Goal: Task Accomplishment & Management: Use online tool/utility

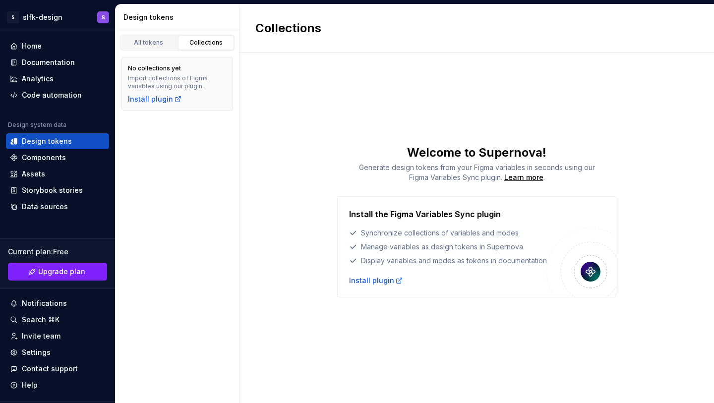
click at [193, 125] on div "All tokens Collections No collections yet Import collections of Figma variables…" at bounding box center [177, 216] width 124 height 373
click at [60, 48] on div "Home" at bounding box center [57, 46] width 95 height 10
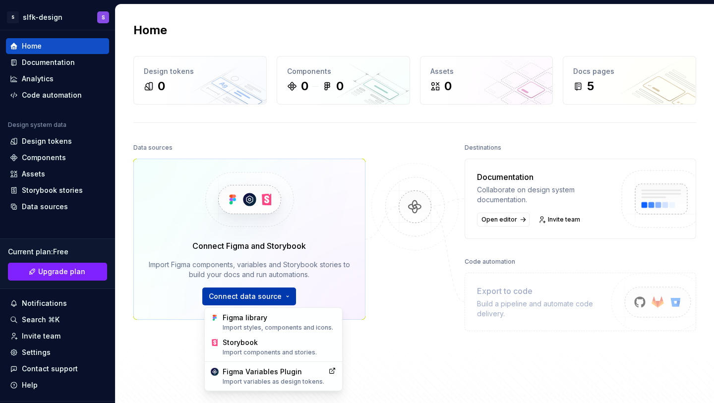
click at [284, 299] on html "S slfk-design S Home Documentation Analytics Code automation Design system data…" at bounding box center [357, 201] width 714 height 403
click at [282, 319] on div "Figma library Import styles, components and icons." at bounding box center [278, 322] width 113 height 19
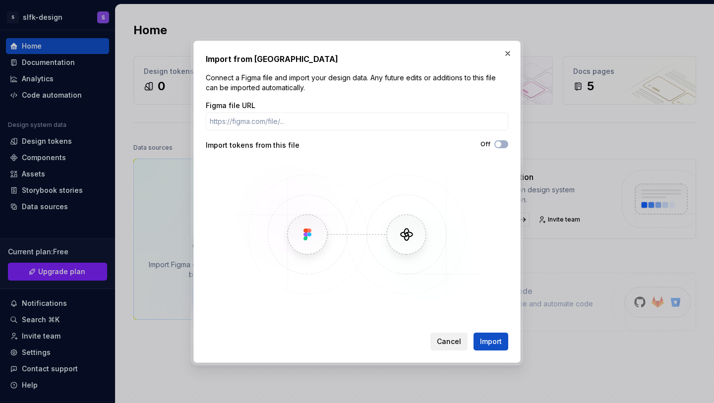
click at [440, 338] on span "Cancel" at bounding box center [449, 341] width 24 height 10
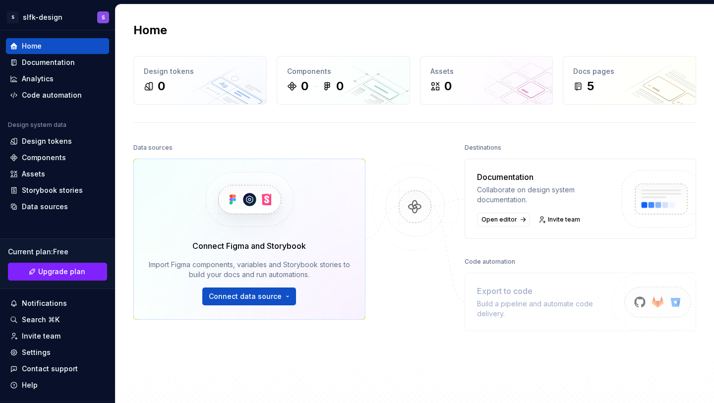
click at [252, 281] on div "Connect Figma and Storybook Import Figma components, variables and Storybook st…" at bounding box center [249, 272] width 203 height 65
click at [251, 297] on html "S slfk-design S Home Documentation Analytics Code automation Design system data…" at bounding box center [357, 201] width 714 height 403
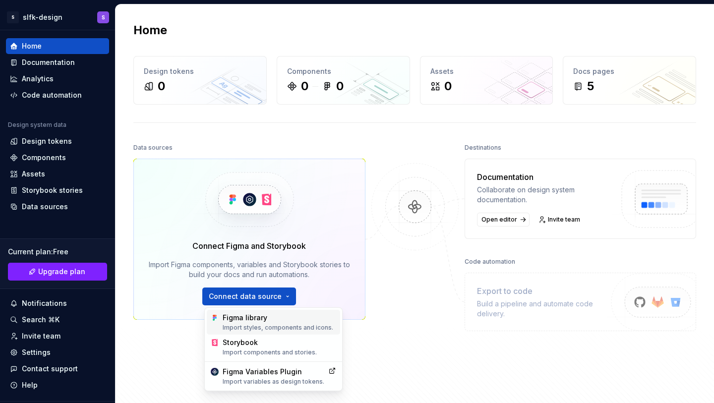
click at [272, 321] on div "Figma library Import styles, components and icons." at bounding box center [278, 322] width 113 height 19
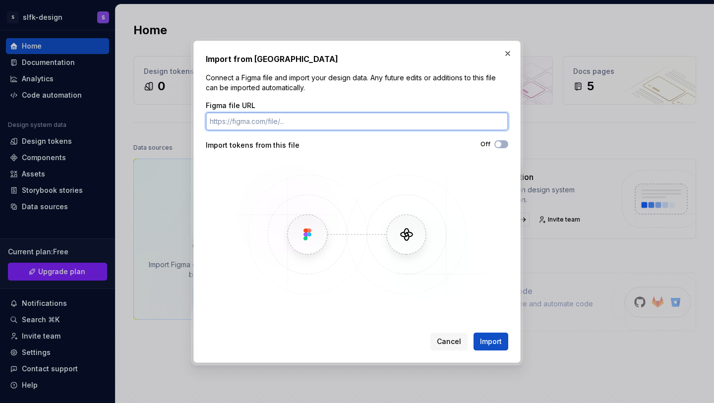
click at [325, 119] on input "Figma file URL" at bounding box center [357, 121] width 302 height 18
paste input "[URL][DOMAIN_NAME]"
type input "[URL][DOMAIN_NAME]"
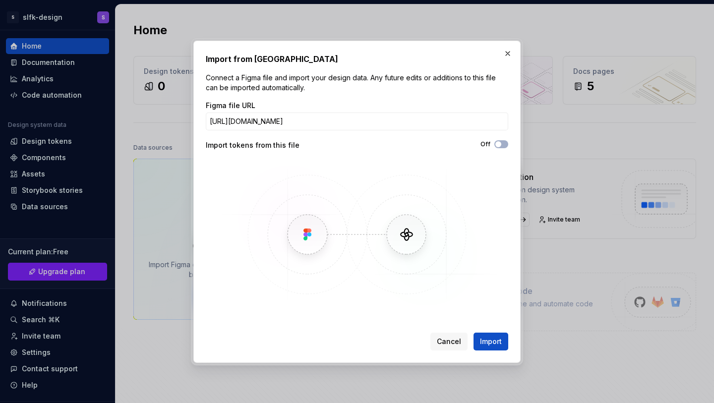
click at [341, 152] on div "Figma file URL [URL][DOMAIN_NAME] Import tokens from this file Off" at bounding box center [357, 205] width 302 height 208
click at [501, 142] on icon "button" at bounding box center [498, 144] width 8 height 6
click at [499, 339] on span "Import" at bounding box center [491, 341] width 22 height 10
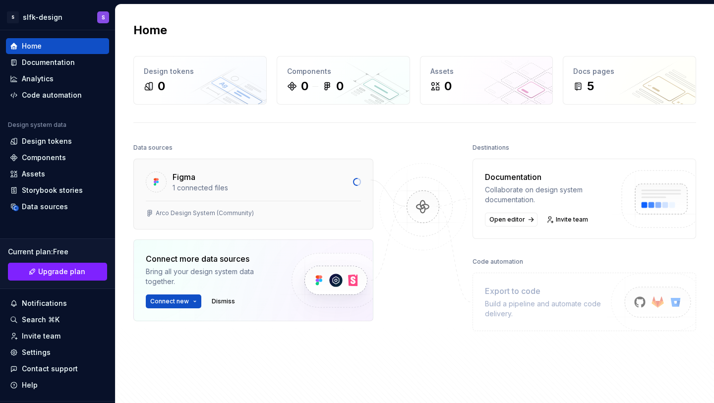
click at [276, 203] on div "Arco Design System (Community)" at bounding box center [253, 215] width 239 height 28
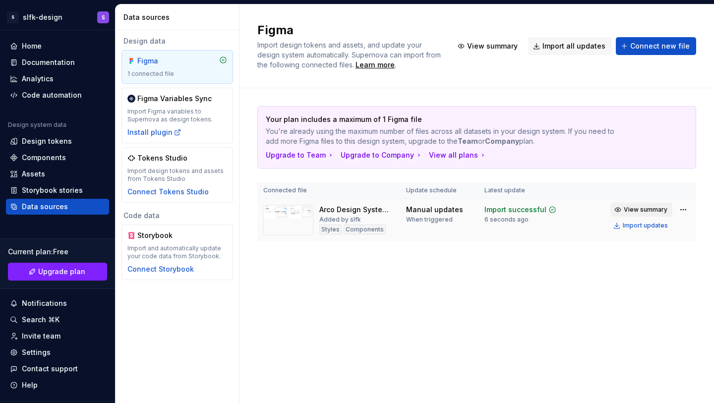
click at [621, 208] on button "View summary" at bounding box center [641, 210] width 62 height 14
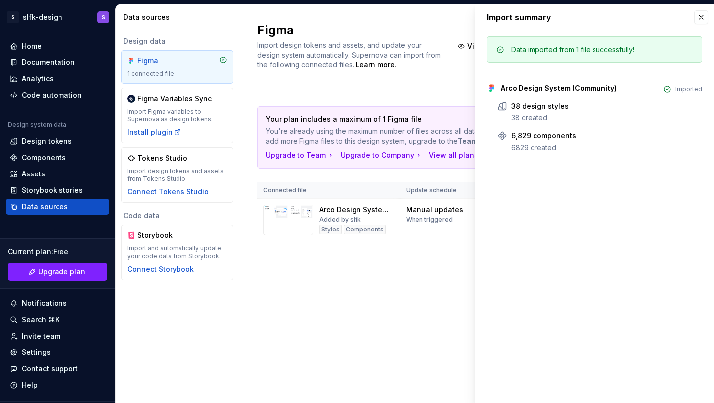
click at [403, 292] on div "Figma Import design tokens and assets, and update your design system automatica…" at bounding box center [476, 203] width 474 height 398
click at [63, 139] on div "Design tokens" at bounding box center [47, 141] width 50 height 10
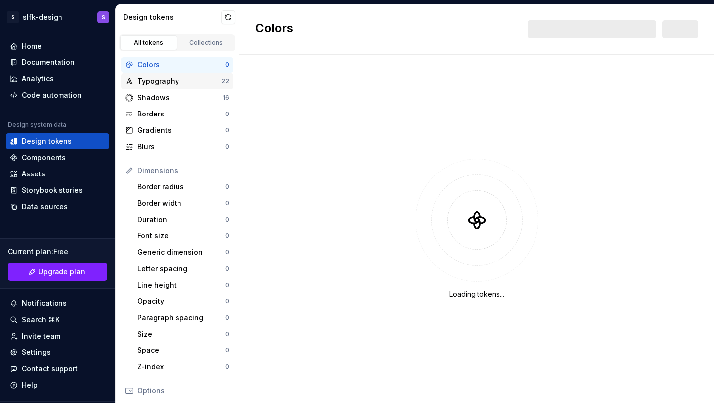
click at [209, 84] on div "Typography" at bounding box center [179, 81] width 84 height 10
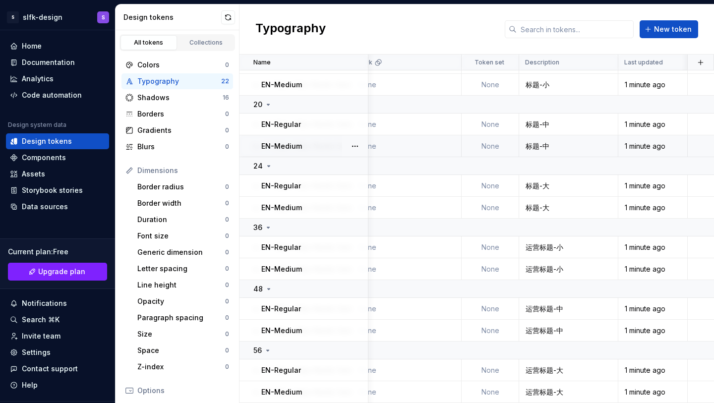
scroll to position [0, 125]
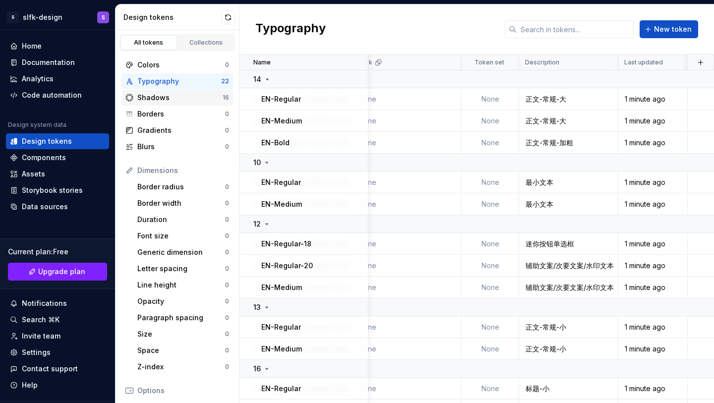
click at [204, 104] on div "Shadows 16" at bounding box center [176, 98] width 111 height 16
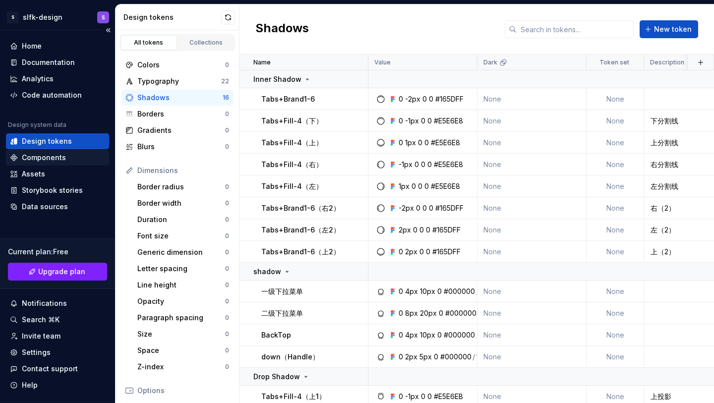
click at [70, 161] on div "Components" at bounding box center [57, 158] width 95 height 10
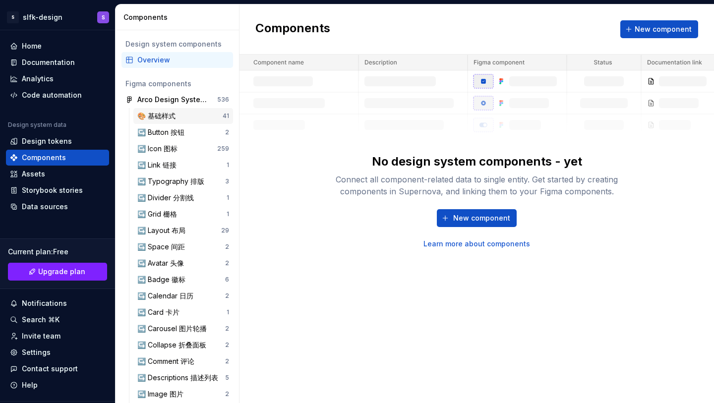
click at [193, 121] on div "🎨 基础样式 41" at bounding box center [183, 116] width 100 height 16
click at [167, 134] on div "↪️ Button 按钮" at bounding box center [162, 132] width 51 height 10
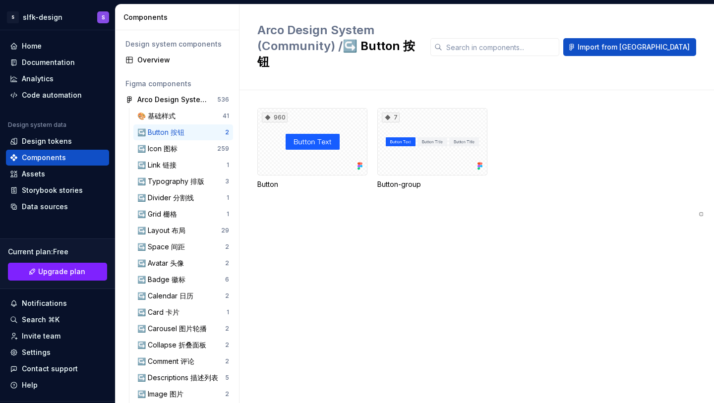
click at [701, 214] on span "button" at bounding box center [701, 214] width 0 height 0
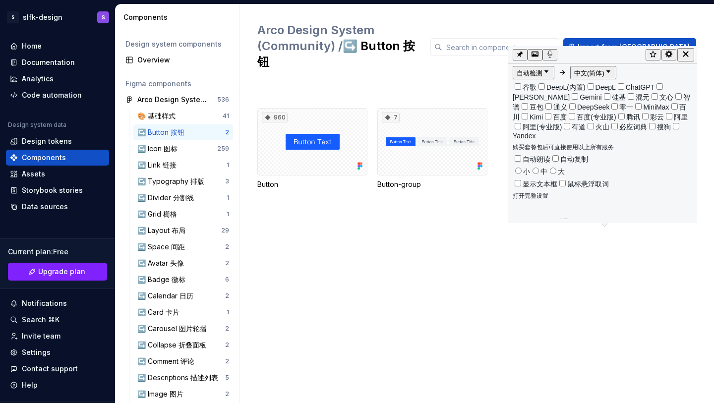
click at [687, 52] on icon "button" at bounding box center [684, 53] width 5 height 5
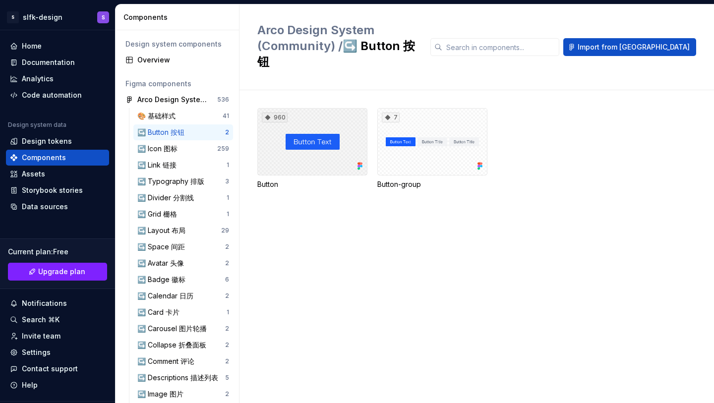
click at [321, 108] on div "960" at bounding box center [312, 141] width 110 height 67
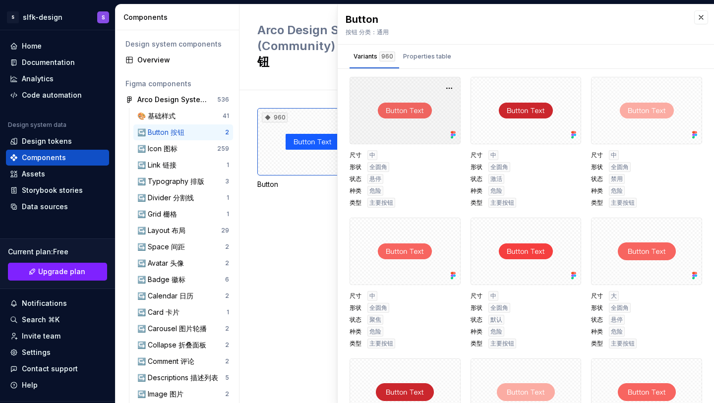
click at [421, 114] on div at bounding box center [404, 110] width 111 height 67
click at [446, 87] on button "button" at bounding box center [449, 88] width 14 height 14
click at [418, 89] on div at bounding box center [404, 110] width 111 height 67
click at [418, 60] on div "Properties table" at bounding box center [427, 57] width 48 height 10
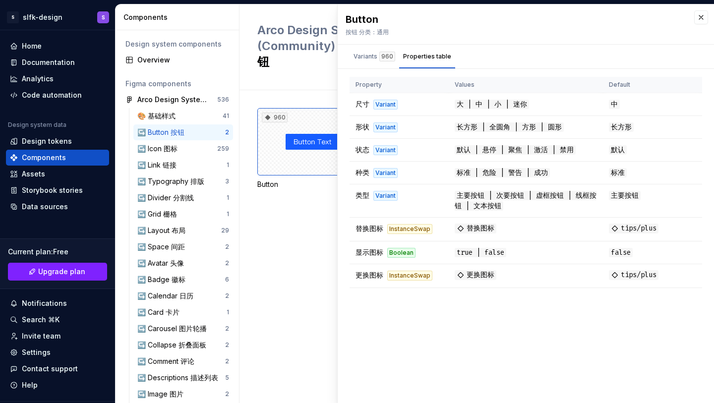
click at [316, 240] on div "960 Button 7 Button-group" at bounding box center [485, 246] width 456 height 313
click at [269, 202] on div "960 Button 7 Button-group" at bounding box center [485, 246] width 456 height 313
click at [696, 18] on button "button" at bounding box center [701, 17] width 14 height 14
click at [702, 17] on button "button" at bounding box center [701, 17] width 14 height 14
click at [702, 19] on button "button" at bounding box center [701, 17] width 14 height 14
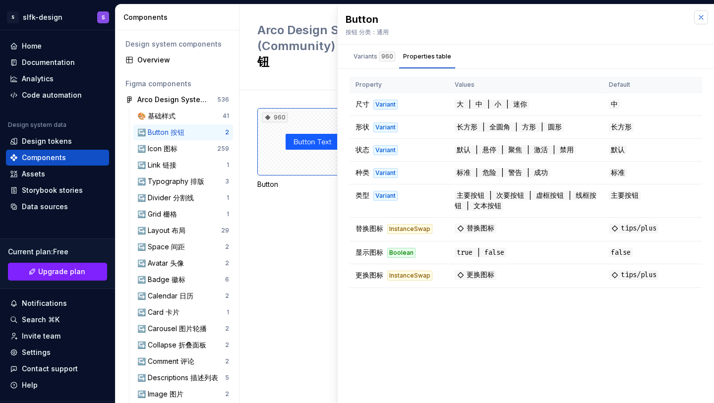
click at [702, 19] on button "button" at bounding box center [701, 17] width 14 height 14
click at [697, 19] on button "button" at bounding box center [701, 17] width 14 height 14
click at [291, 200] on div "960 Button 7 Button-group" at bounding box center [485, 246] width 456 height 313
click at [55, 137] on div "Design tokens" at bounding box center [47, 141] width 50 height 10
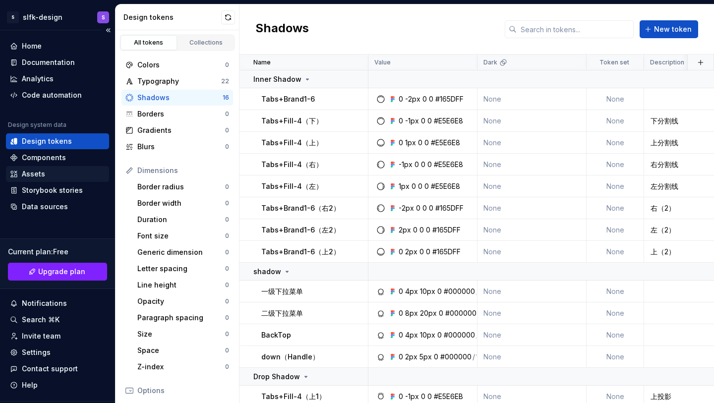
click at [51, 176] on div "Assets" at bounding box center [57, 174] width 95 height 10
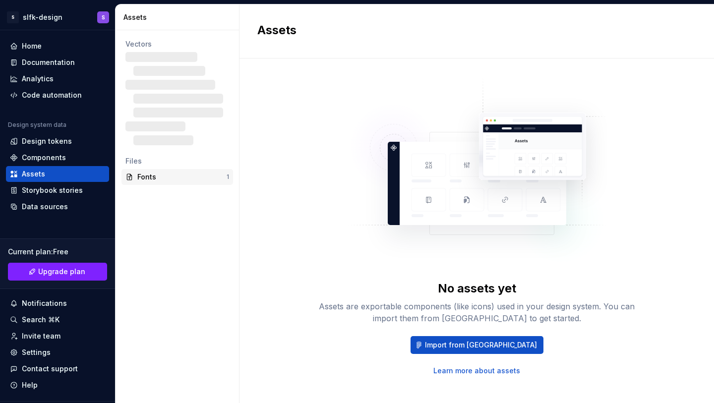
click at [161, 177] on div "Fonts" at bounding box center [181, 177] width 89 height 10
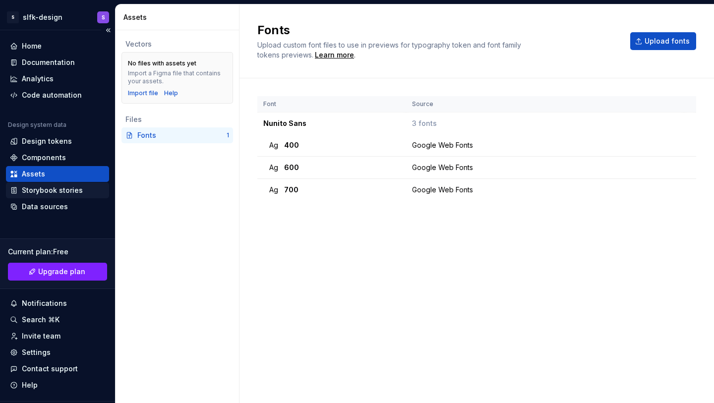
click at [71, 190] on div "Storybook stories" at bounding box center [52, 190] width 61 height 10
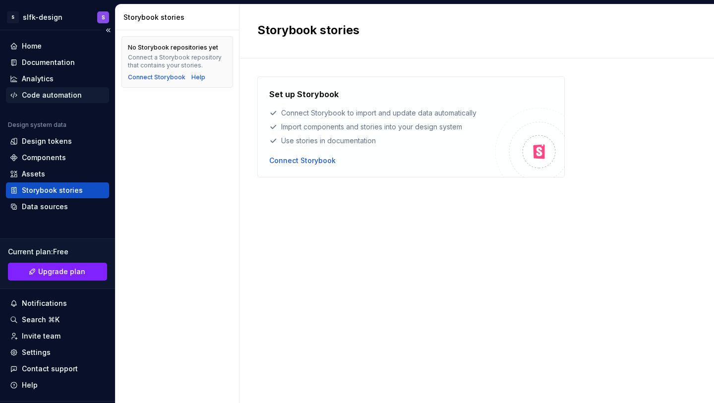
click at [71, 92] on div "Code automation" at bounding box center [52, 95] width 60 height 10
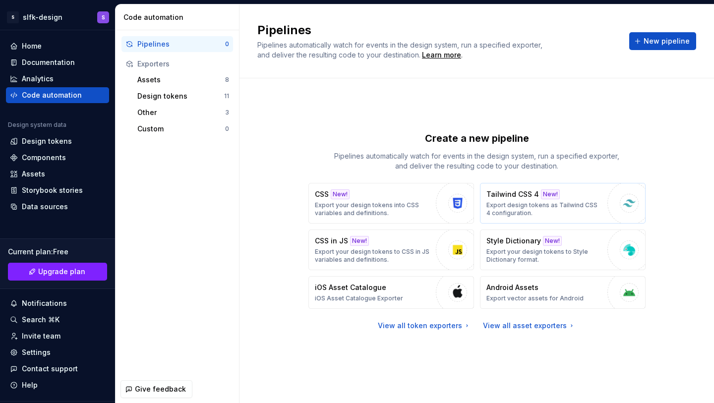
click at [506, 198] on p "Tailwind CSS 4" at bounding box center [512, 194] width 53 height 10
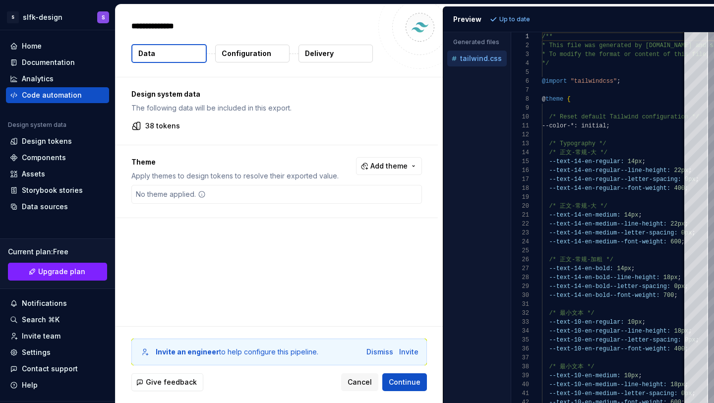
type textarea "*"
click at [375, 165] on button "Add theme" at bounding box center [389, 166] width 66 height 18
click at [304, 158] on html "S slfk-design S Home Documentation Analytics Code automation Design system data…" at bounding box center [357, 201] width 714 height 403
click at [231, 190] on div "No theme applied." at bounding box center [276, 194] width 290 height 19
click at [151, 190] on div "No theme applied." at bounding box center [171, 194] width 78 height 18
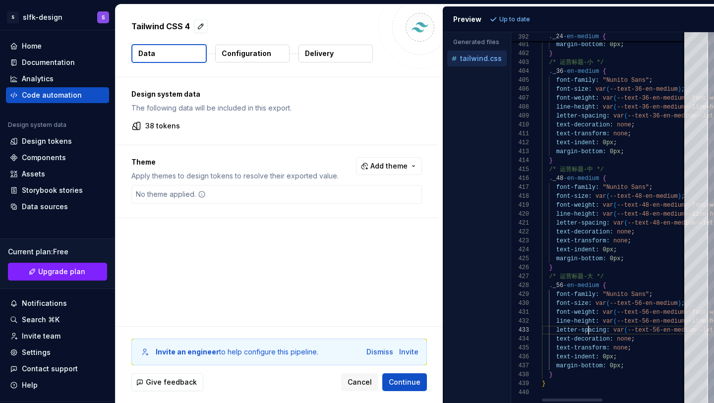
type textarea "**********"
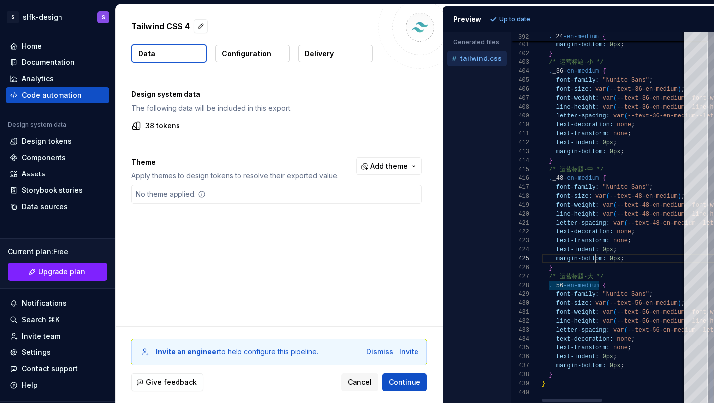
scroll to position [36, 5]
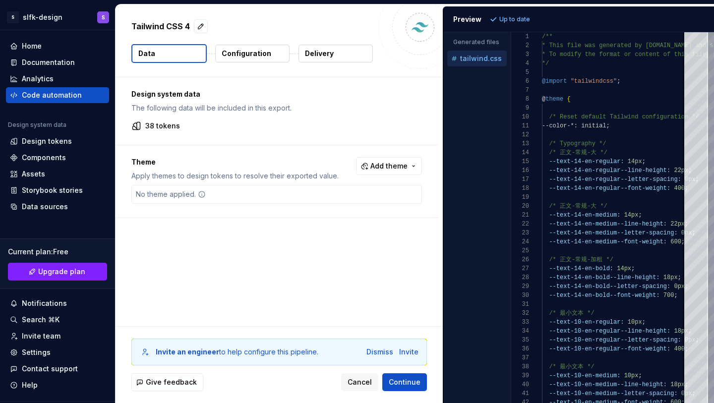
click at [501, 14] on div "Preview Up to date" at bounding box center [578, 19] width 271 height 26
click at [234, 196] on div "No theme applied." at bounding box center [276, 194] width 290 height 19
click at [191, 55] on button "Data" at bounding box center [168, 53] width 75 height 19
click at [233, 55] on p "Configuration" at bounding box center [247, 54] width 50 height 10
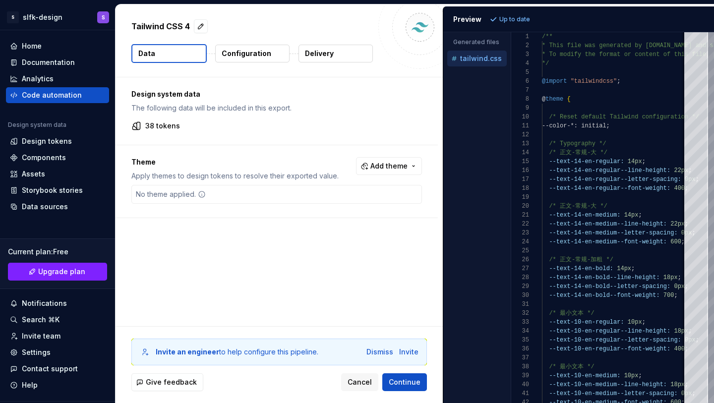
click at [233, 55] on p "Configuration" at bounding box center [247, 54] width 50 height 10
click at [311, 56] on p "Delivery" at bounding box center [319, 54] width 29 height 10
click at [167, 127] on p "38 tokens" at bounding box center [162, 126] width 35 height 10
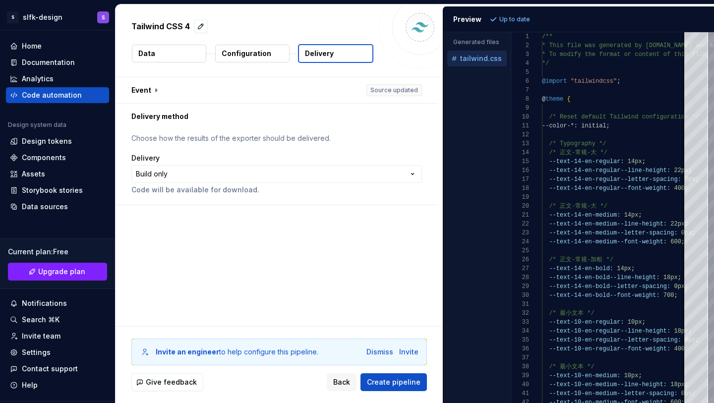
click at [169, 199] on div "**********" at bounding box center [276, 166] width 290 height 67
click at [183, 171] on html "**********" at bounding box center [357, 201] width 714 height 403
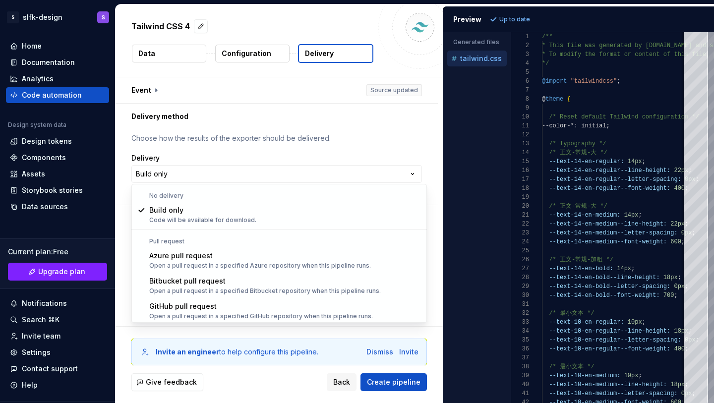
click at [227, 155] on html "**********" at bounding box center [357, 201] width 714 height 403
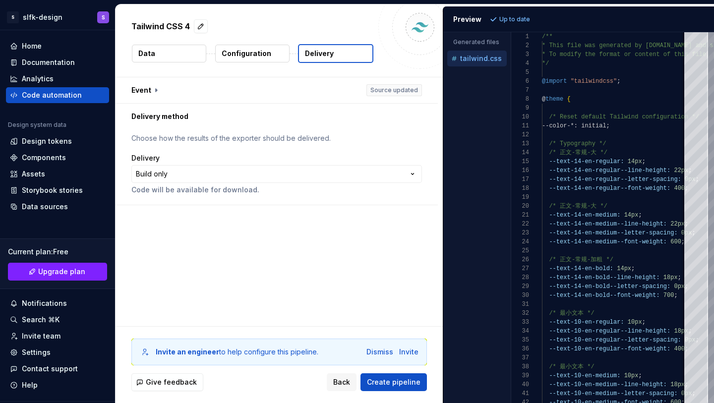
click at [247, 57] on p "Configuration" at bounding box center [247, 54] width 50 height 10
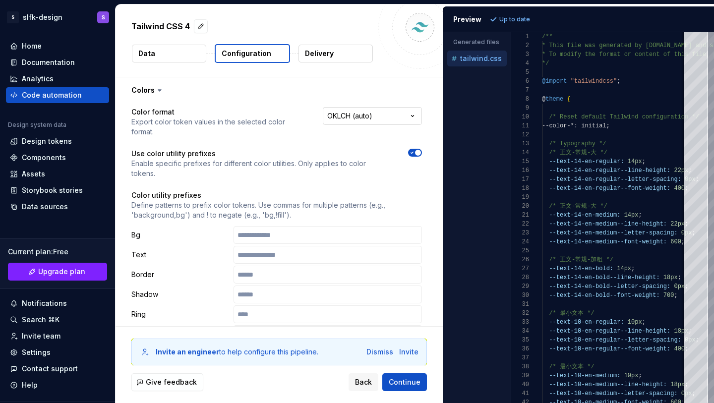
click at [347, 117] on html "**********" at bounding box center [357, 201] width 714 height 403
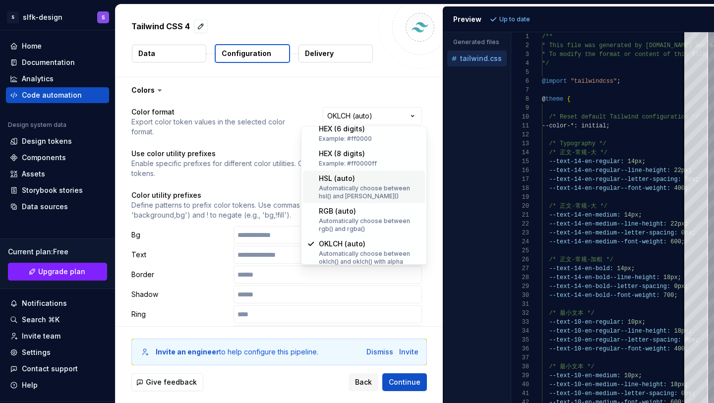
scroll to position [158, 0]
select select "*********"
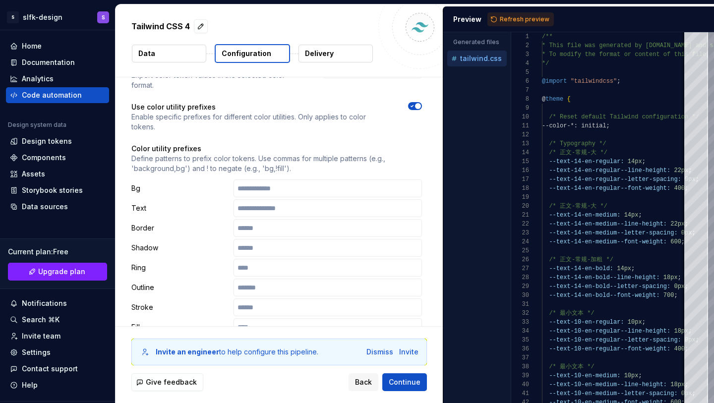
scroll to position [47, 0]
click at [273, 179] on input "text" at bounding box center [327, 188] width 188 height 18
click at [287, 153] on p "Define patterns to prefix color tokens. Use commas for multiple patterns (e.g.,…" at bounding box center [276, 163] width 290 height 20
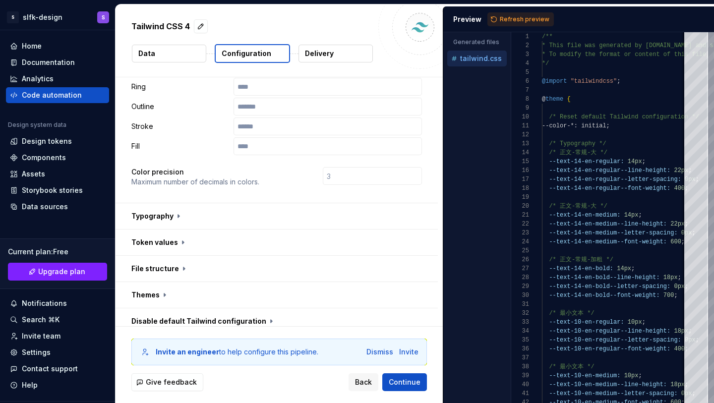
scroll to position [224, 0]
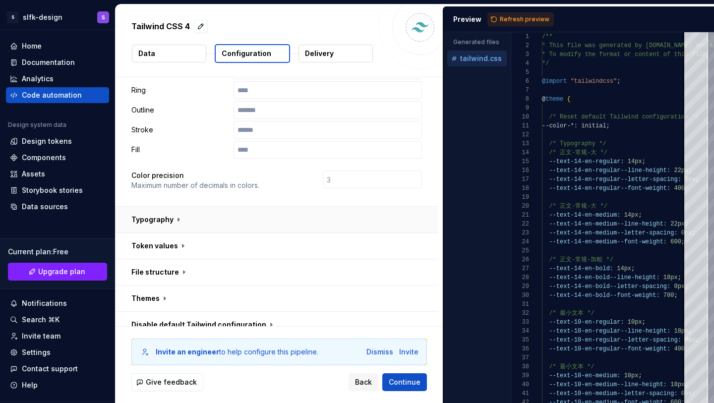
click at [268, 207] on button "button" at bounding box center [276, 220] width 322 height 26
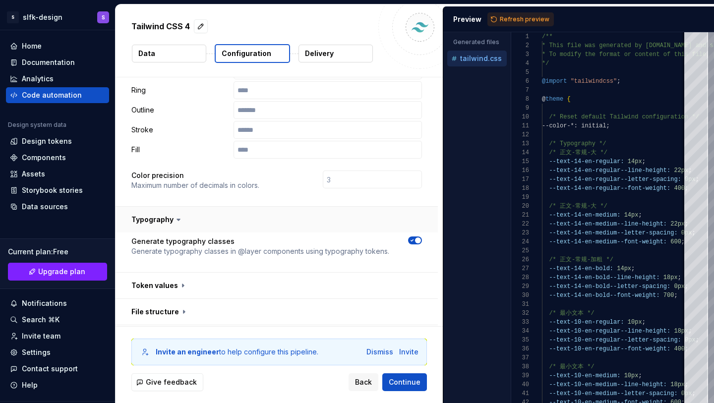
click at [280, 207] on button "button" at bounding box center [276, 220] width 322 height 26
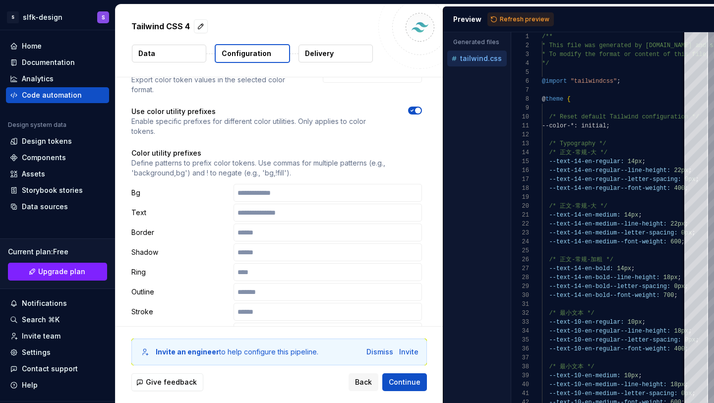
scroll to position [111, 0]
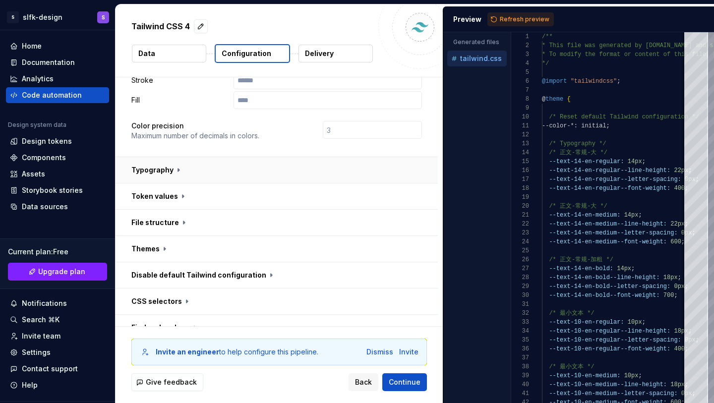
click at [280, 157] on button "button" at bounding box center [276, 170] width 322 height 26
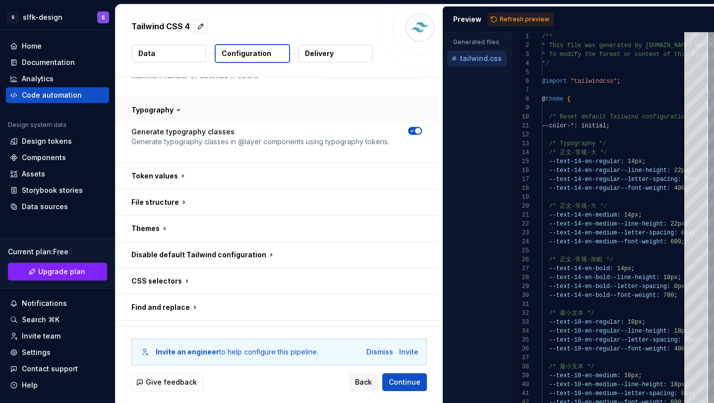
scroll to position [334, 0]
click at [274, 163] on button "button" at bounding box center [276, 176] width 322 height 26
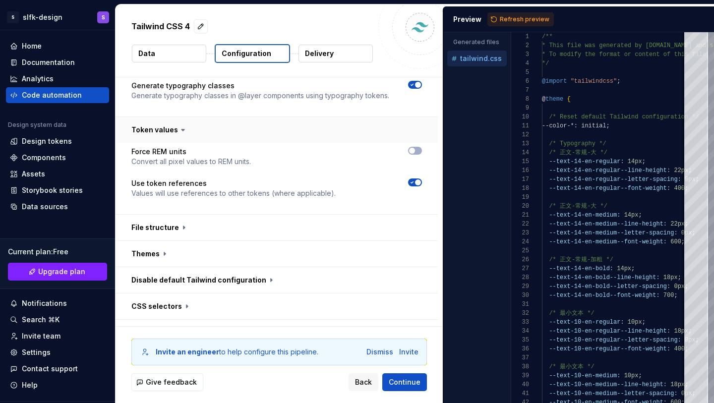
scroll to position [397, 0]
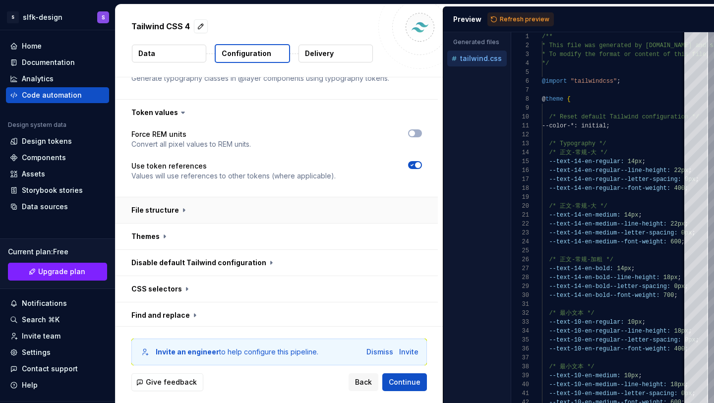
click at [274, 197] on button "button" at bounding box center [276, 210] width 322 height 26
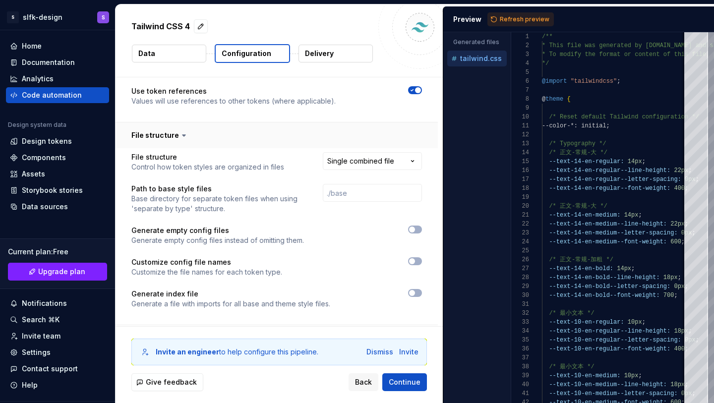
scroll to position [463, 0]
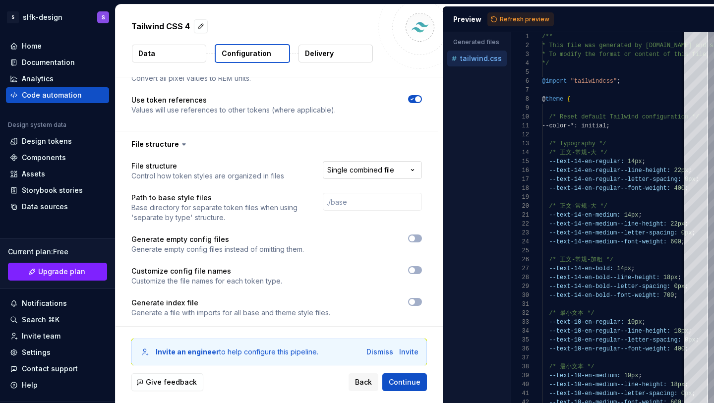
click at [353, 149] on html "**********" at bounding box center [357, 201] width 714 height 403
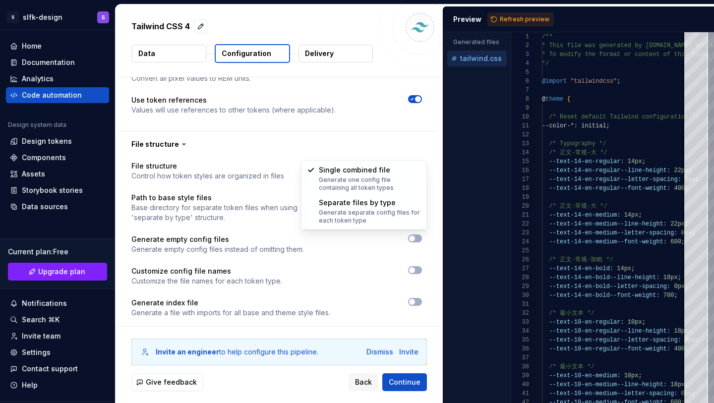
click at [354, 149] on html "**********" at bounding box center [357, 201] width 714 height 403
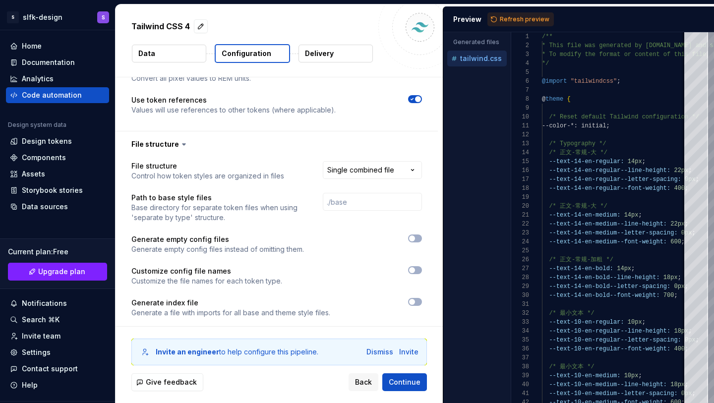
click at [354, 149] on html "**********" at bounding box center [357, 201] width 714 height 403
click at [355, 151] on html "**********" at bounding box center [357, 201] width 714 height 403
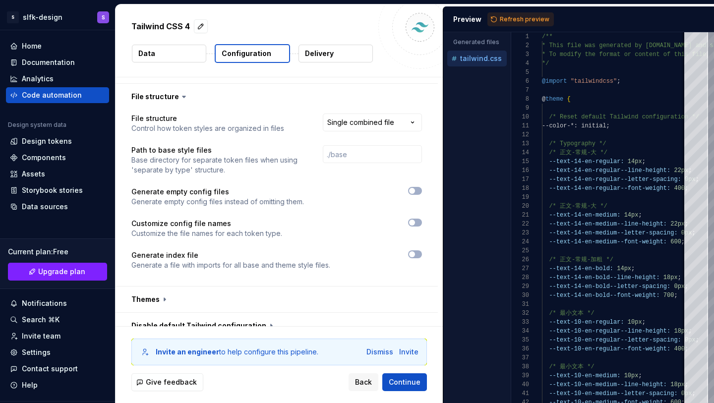
scroll to position [511, 0]
click at [341, 144] on input "text" at bounding box center [372, 153] width 99 height 18
click at [295, 186] on p "Generate empty config files" at bounding box center [217, 191] width 172 height 10
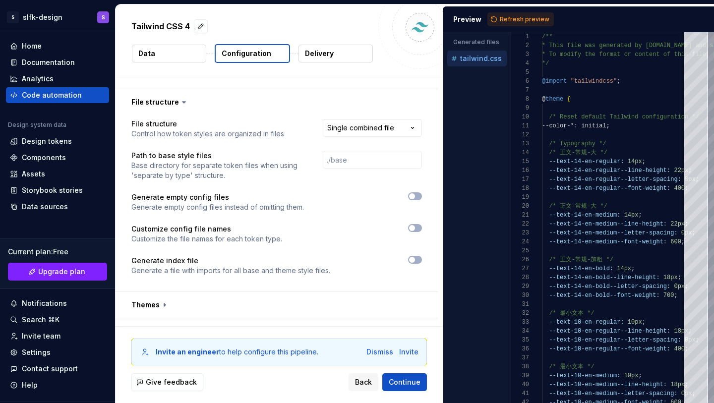
scroll to position [499, 0]
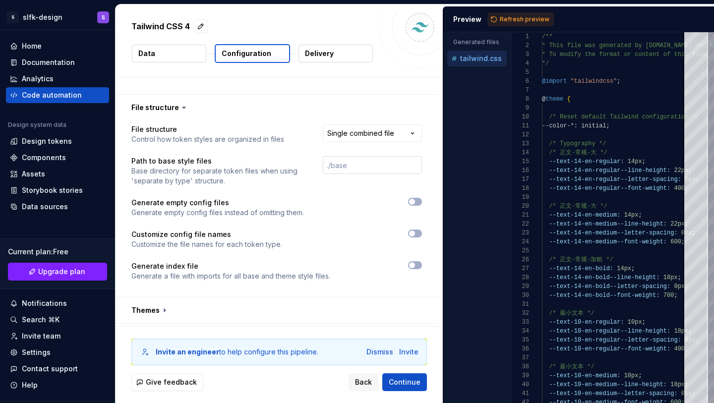
click at [348, 156] on input "text" at bounding box center [372, 165] width 99 height 18
type input "。"
type input "./src/styles"
click at [314, 198] on div "Generate empty config files Generate empty config files instead of omitting the…" at bounding box center [276, 208] width 290 height 20
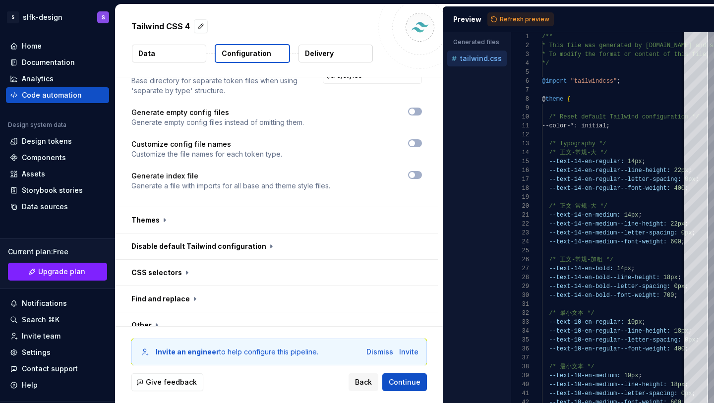
scroll to position [590, 0]
click at [262, 207] on button "button" at bounding box center [276, 220] width 322 height 26
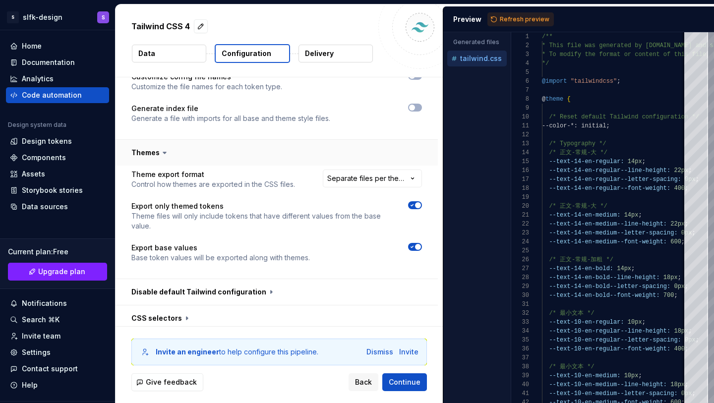
scroll to position [721, 0]
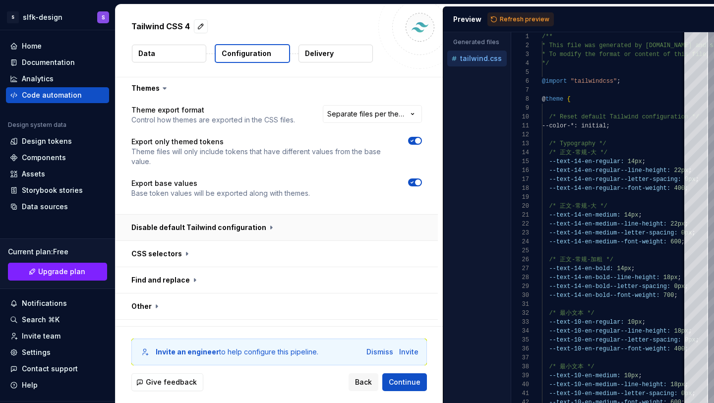
click at [248, 215] on button "button" at bounding box center [276, 228] width 322 height 26
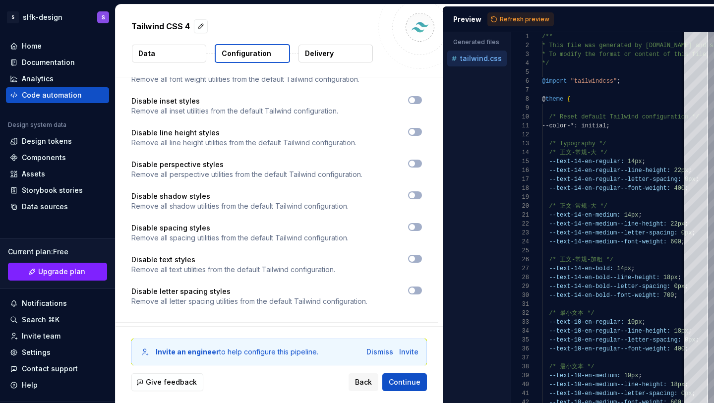
scroll to position [1269, 0]
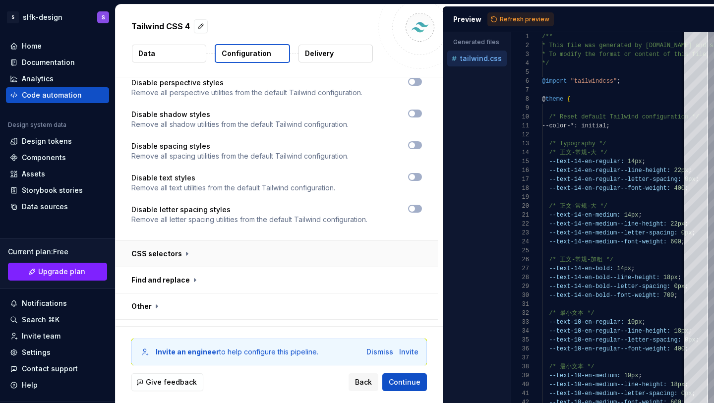
click at [238, 241] on button "button" at bounding box center [276, 254] width 322 height 26
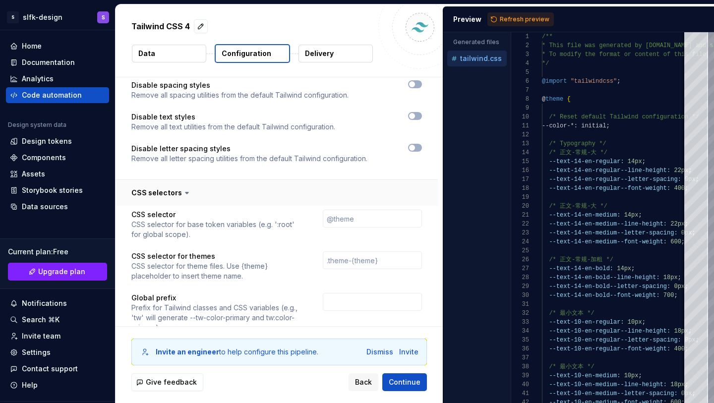
scroll to position [1411, 0]
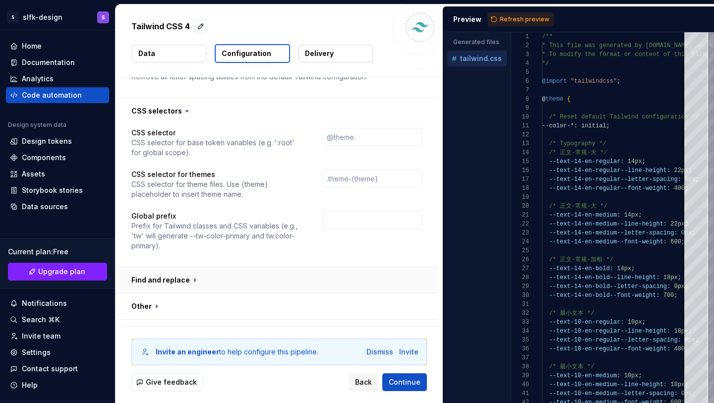
click at [238, 267] on button "button" at bounding box center [276, 280] width 322 height 26
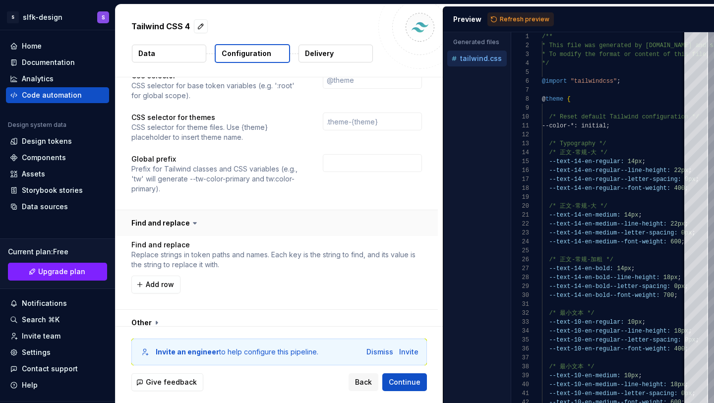
scroll to position [1485, 0]
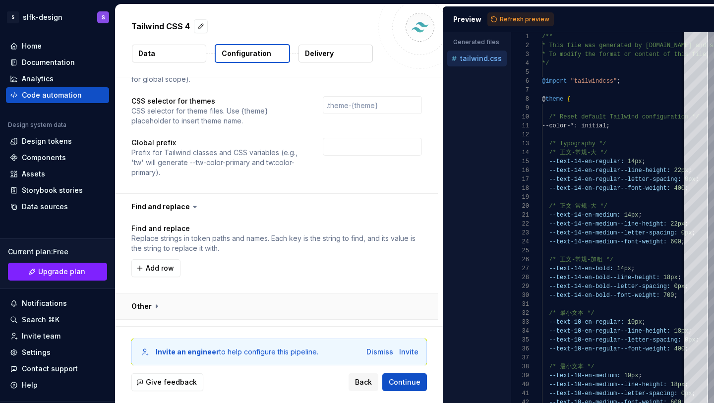
click at [237, 293] on button "button" at bounding box center [276, 306] width 322 height 26
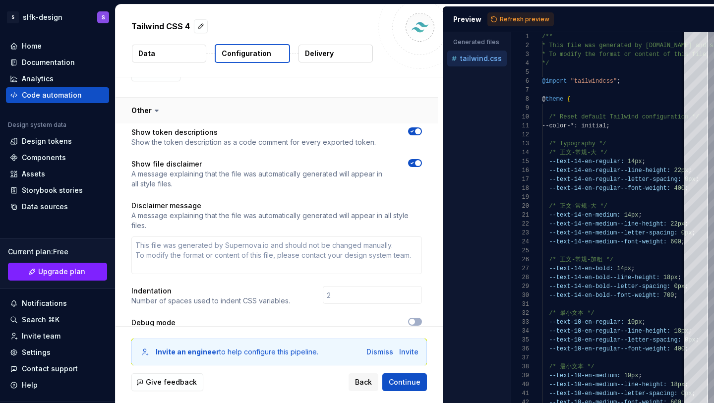
scroll to position [1715, 0]
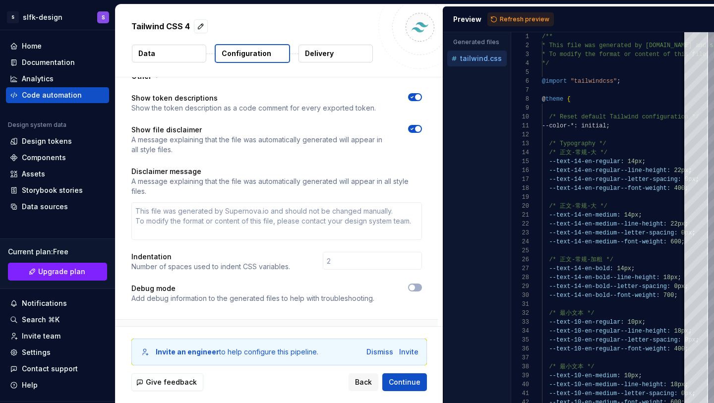
click at [237, 320] on button "button" at bounding box center [276, 333] width 322 height 26
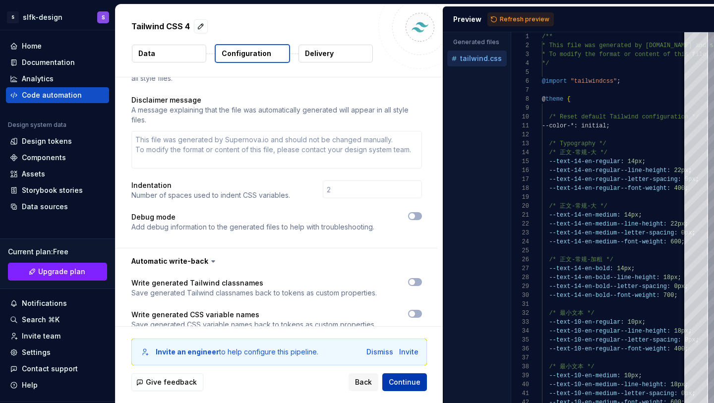
click at [417, 387] on span "Continue" at bounding box center [404, 382] width 32 height 10
type textarea "*"
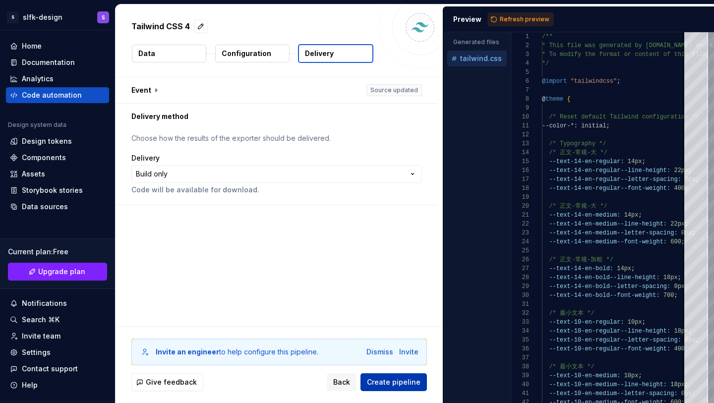
click at [408, 384] on span "Create pipeline" at bounding box center [394, 382] width 54 height 10
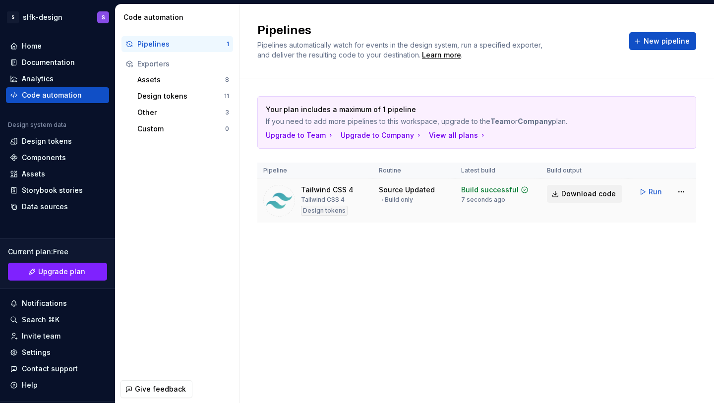
click at [565, 193] on span "Download code" at bounding box center [588, 194] width 55 height 10
click at [68, 163] on div "Components" at bounding box center [57, 158] width 103 height 16
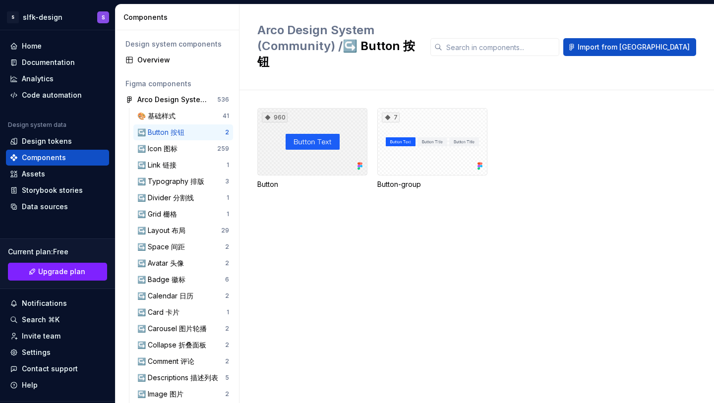
click at [327, 136] on div "960" at bounding box center [312, 141] width 110 height 67
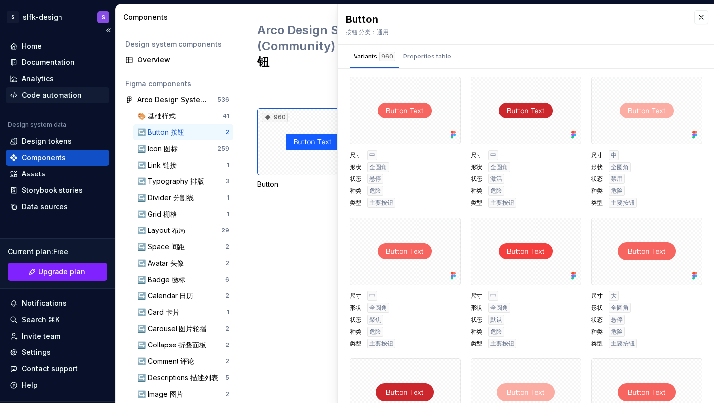
click at [71, 96] on div "Code automation" at bounding box center [52, 95] width 60 height 10
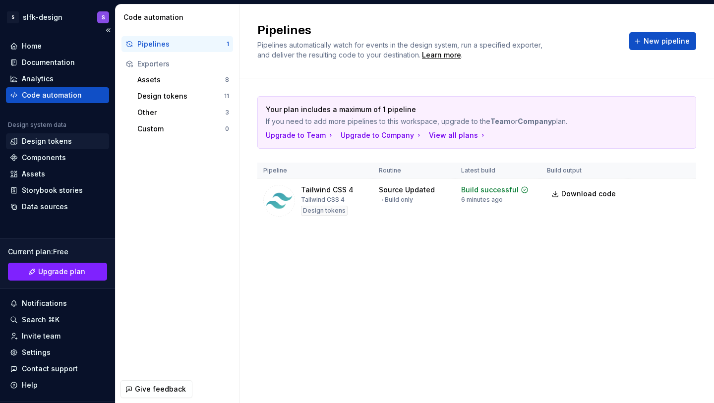
click at [67, 146] on div "Design tokens" at bounding box center [47, 141] width 50 height 10
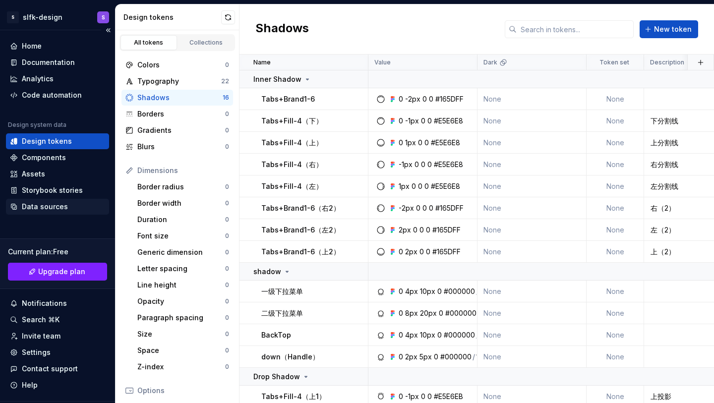
click at [73, 208] on div "Data sources" at bounding box center [57, 207] width 95 height 10
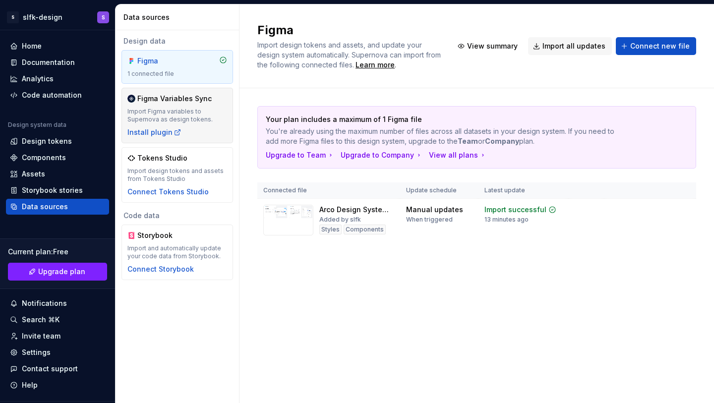
click at [208, 129] on div "Figma Variables Sync Import Figma variables to Supernova as design tokens. Inst…" at bounding box center [177, 116] width 100 height 44
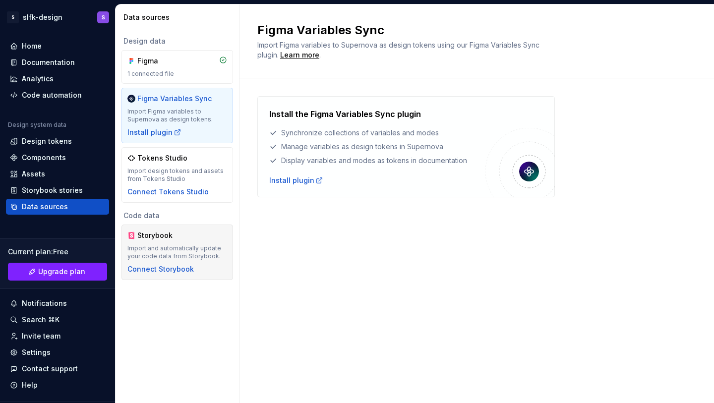
click at [200, 240] on div "Storybook Import and automatically update your code data from Storybook. Connec…" at bounding box center [177, 252] width 100 height 44
